Goal: Navigation & Orientation: Find specific page/section

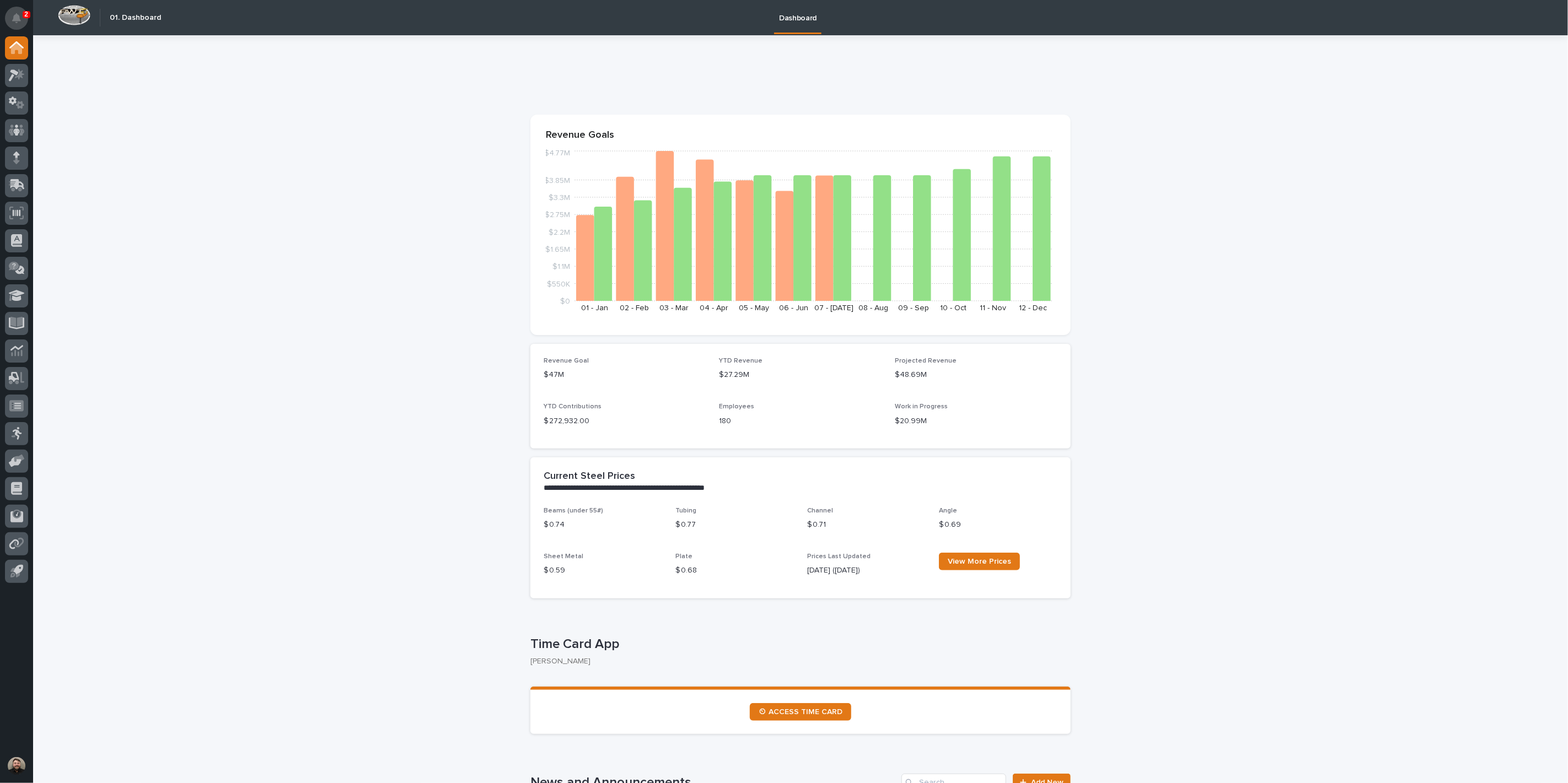
click at [21, 21] on button "Notifications" at bounding box center [16, 18] width 23 height 23
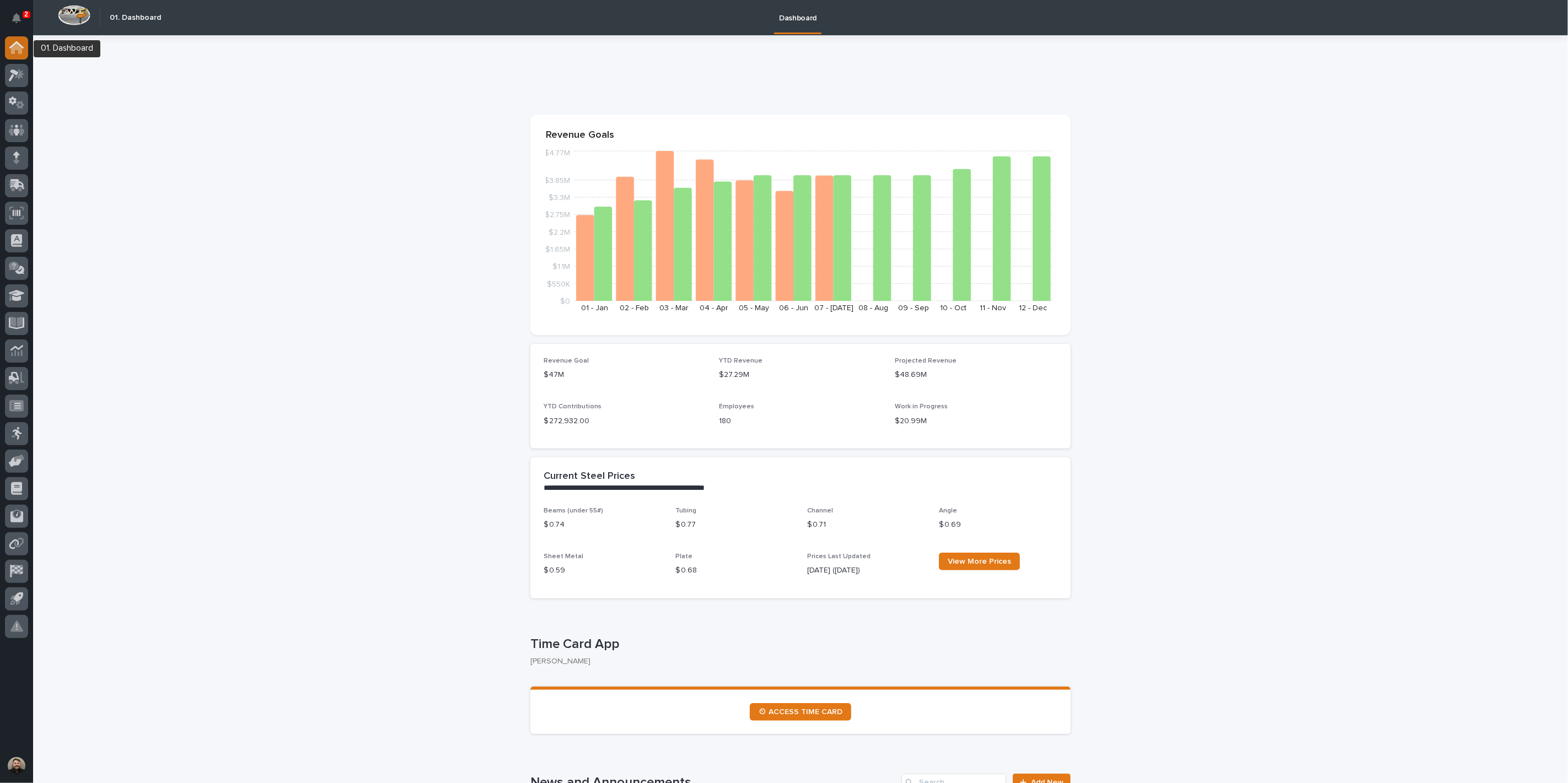
click at [21, 40] on div at bounding box center [16, 48] width 23 height 23
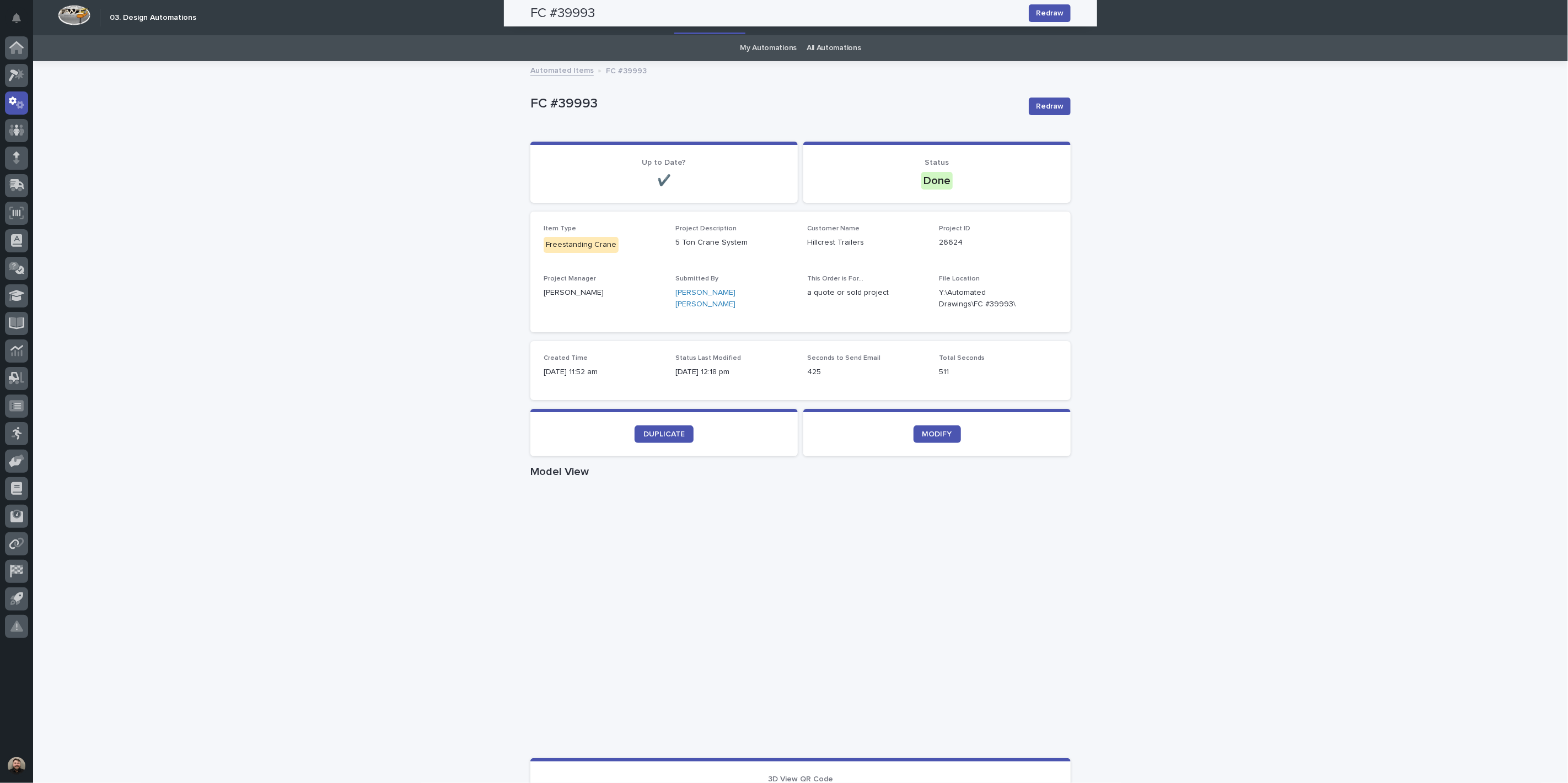
scroll to position [367, 0]
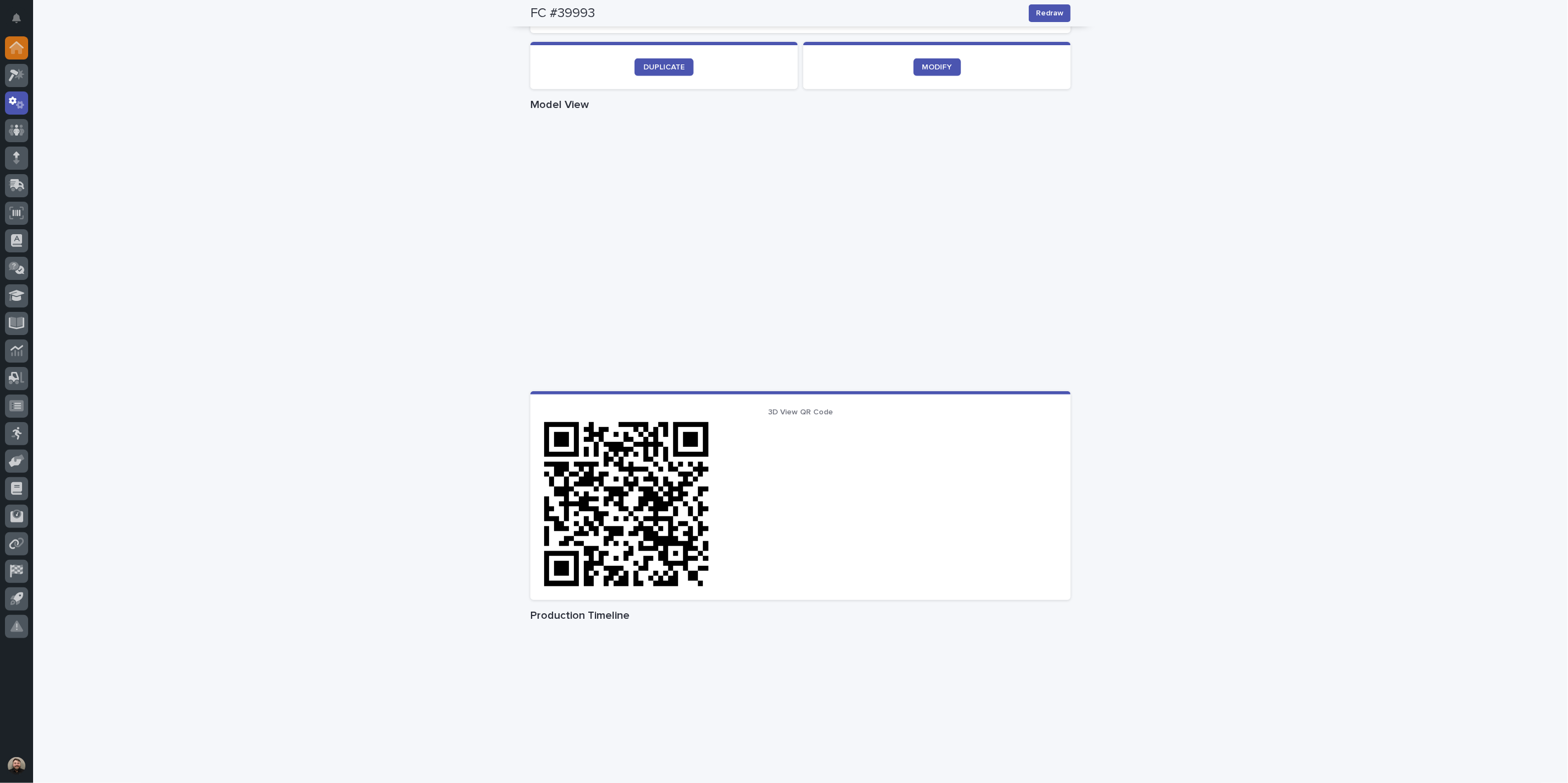
click at [15, 40] on div at bounding box center [16, 48] width 23 height 23
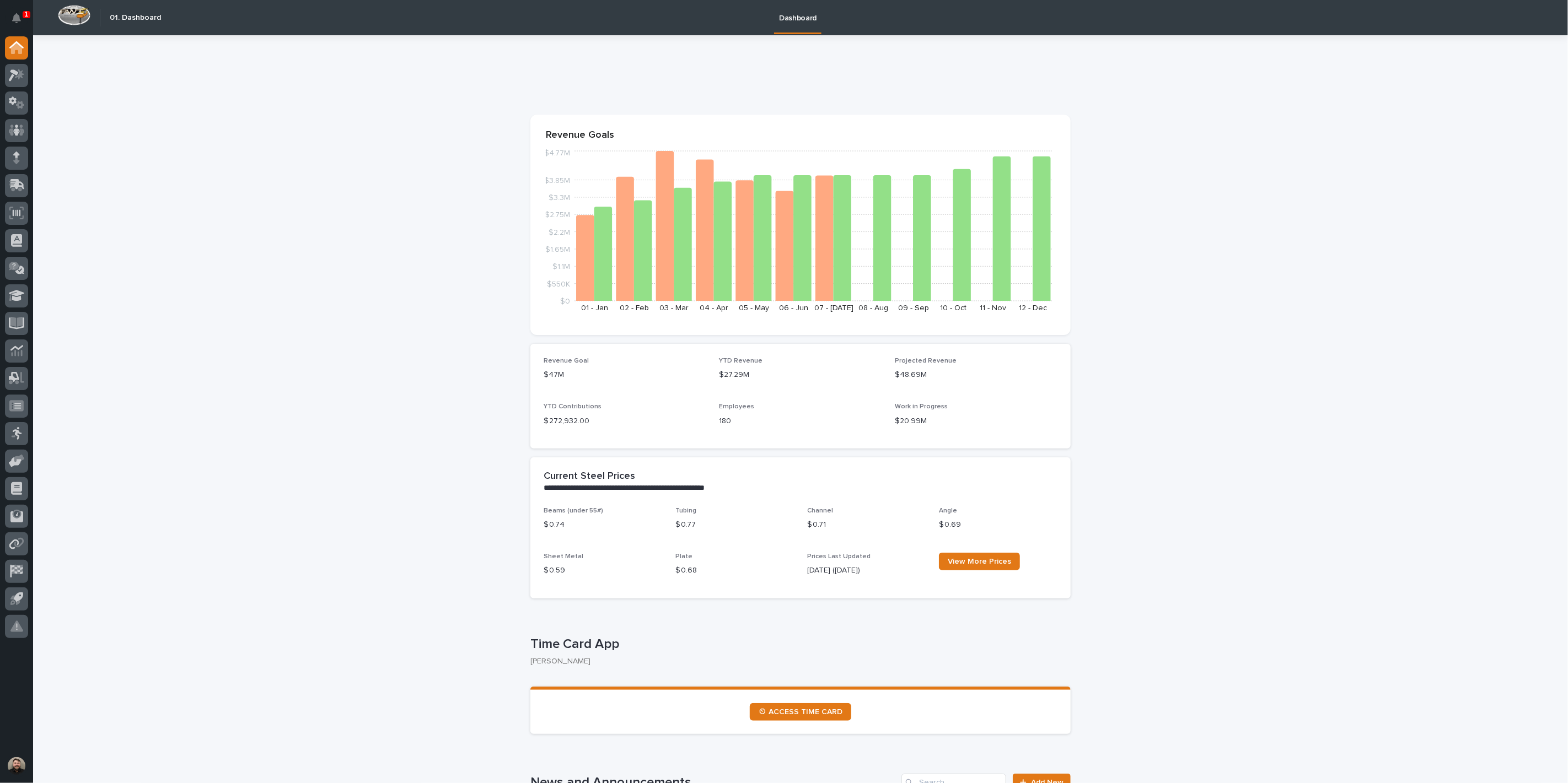
drag, startPoint x: 239, startPoint y: 139, endPoint x: 73, endPoint y: 134, distance: 166.1
drag, startPoint x: 73, startPoint y: 134, endPoint x: 17, endPoint y: 22, distance: 125.2
click at [17, 22] on icon "Notifications" at bounding box center [16, 18] width 9 height 10
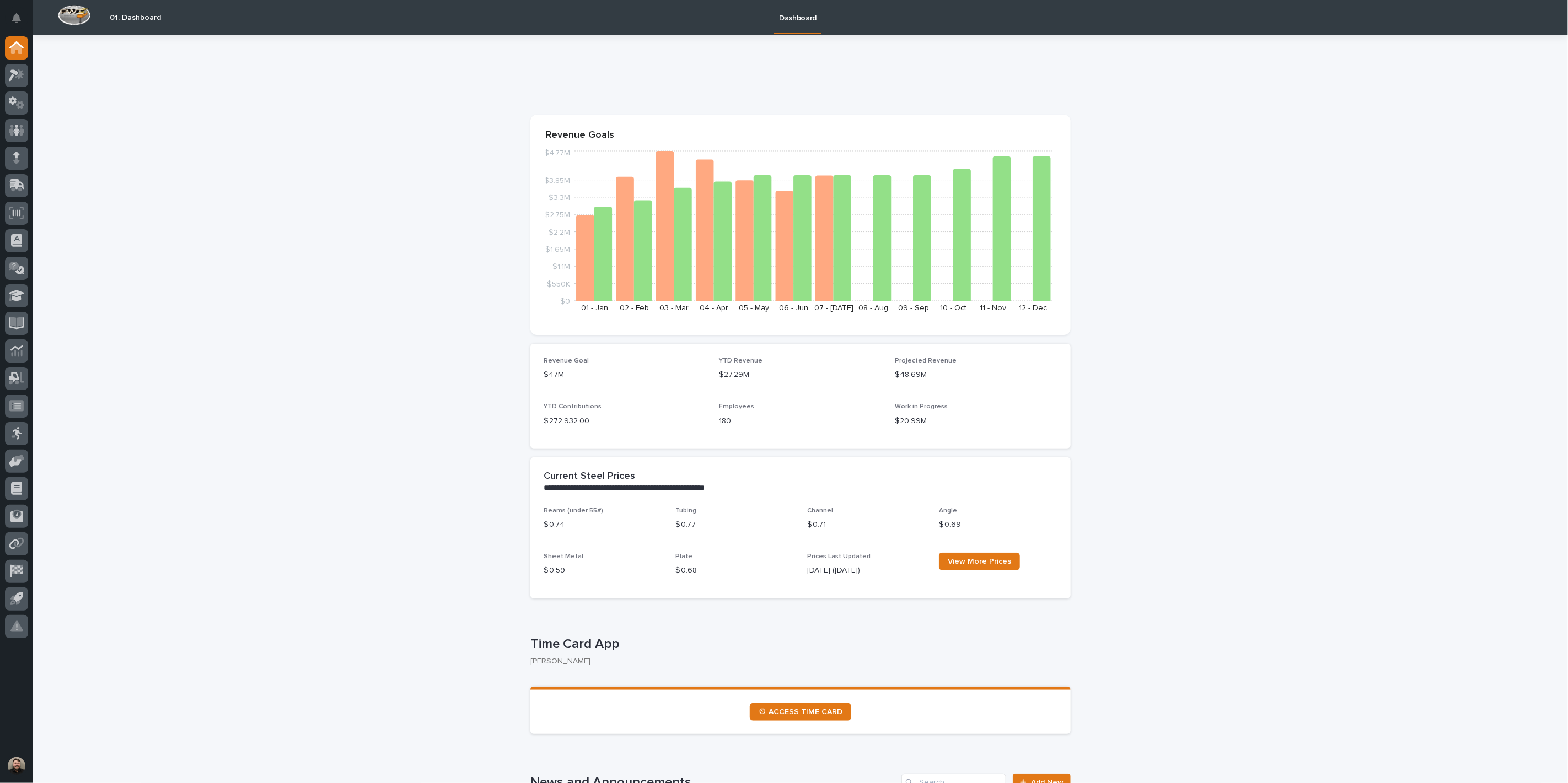
drag, startPoint x: 107, startPoint y: 1, endPoint x: 384, endPoint y: 201, distance: 341.7
drag, startPoint x: 89, startPoint y: 4, endPoint x: 330, endPoint y: 215, distance: 320.3
